Goal: Find specific page/section: Find specific page/section

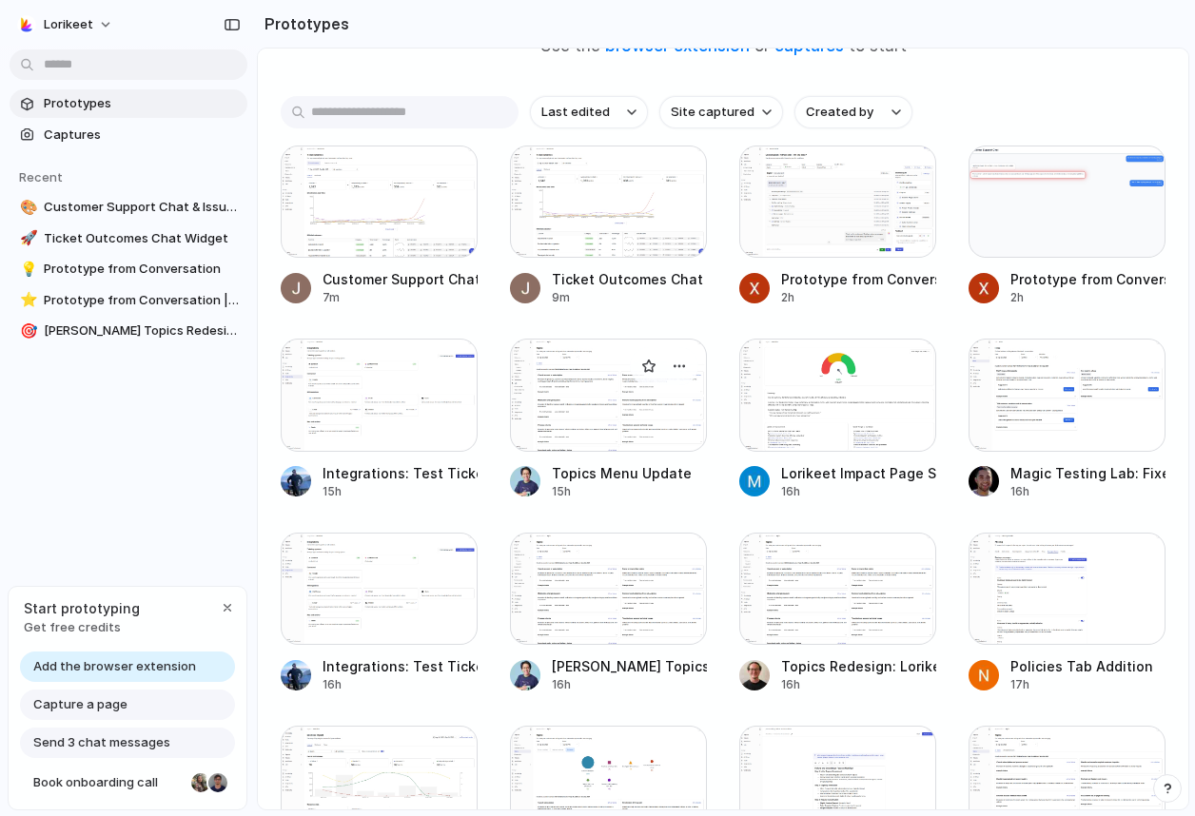
scroll to position [193, 0]
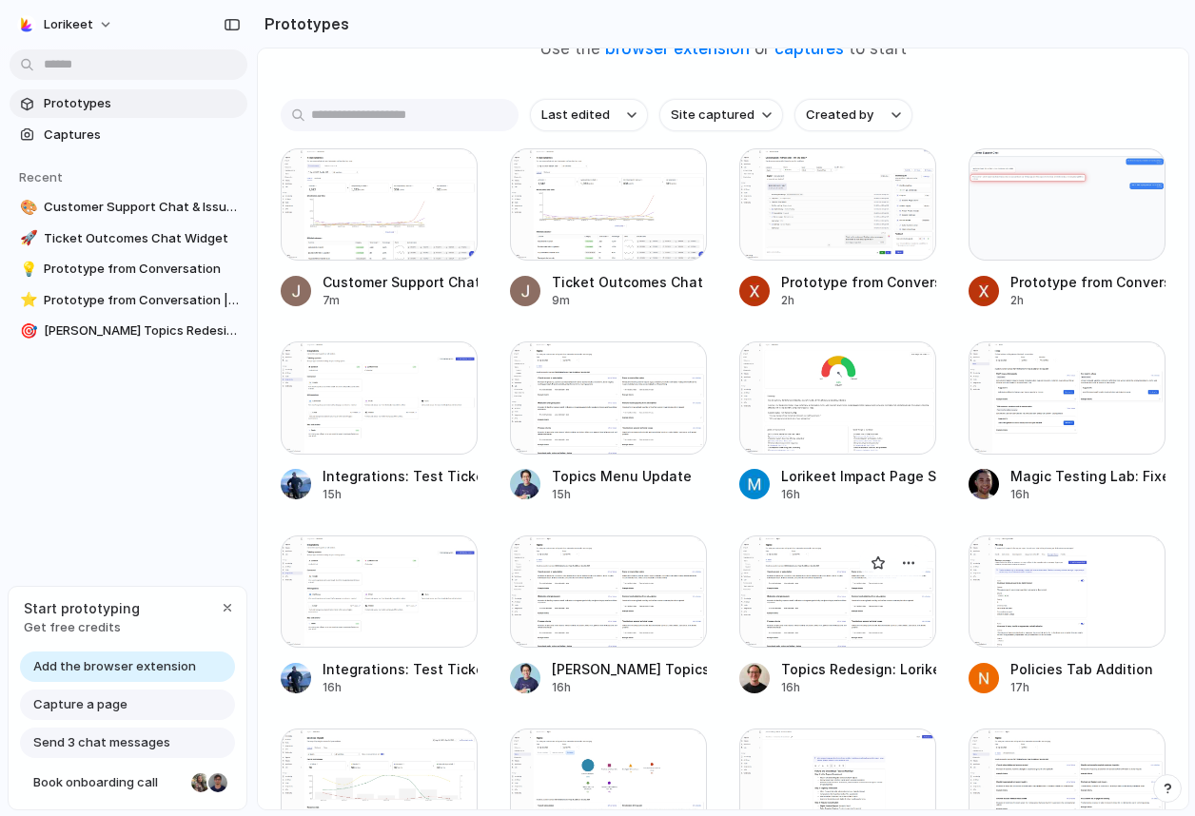
click at [854, 618] on div at bounding box center [837, 592] width 197 height 112
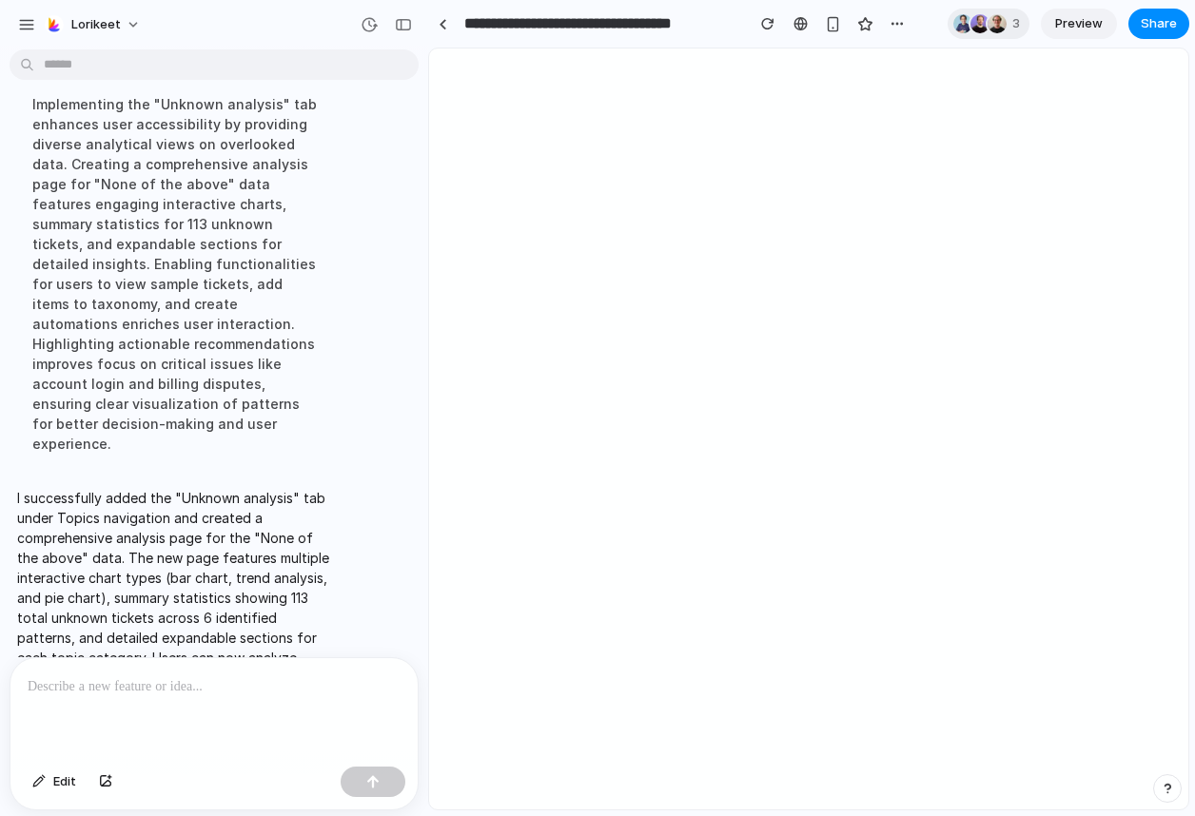
scroll to position [5549, 0]
